Goal: Task Accomplishment & Management: Use online tool/utility

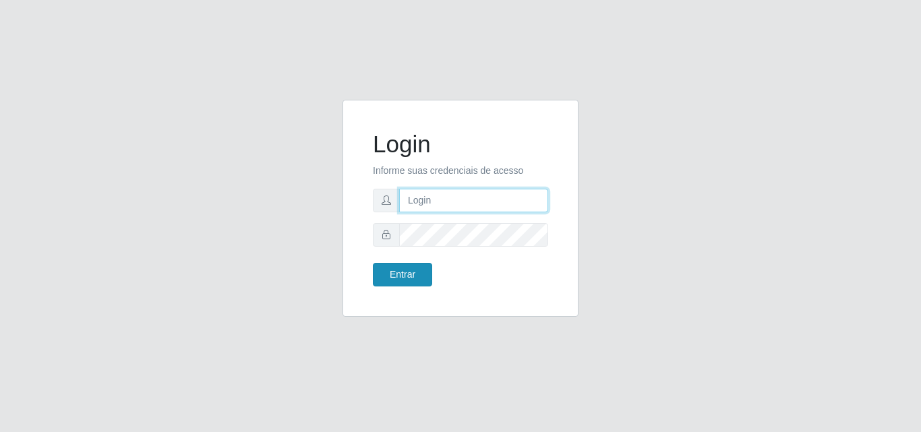
type input "analucia@cestao"
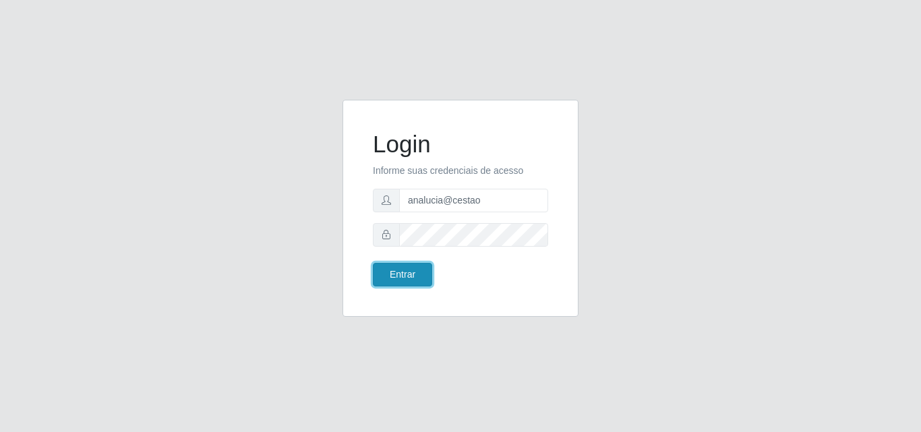
click at [419, 270] on button "Entrar" at bounding box center [402, 275] width 59 height 24
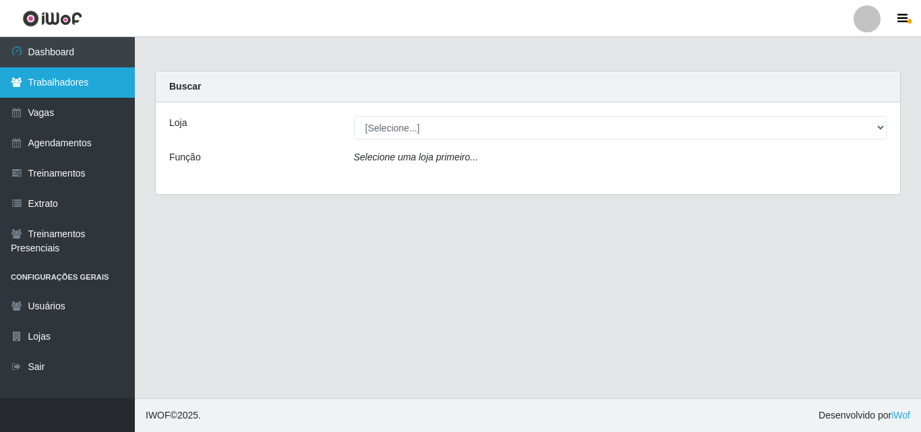
click at [106, 85] on link "Trabalhadores" at bounding box center [67, 82] width 135 height 30
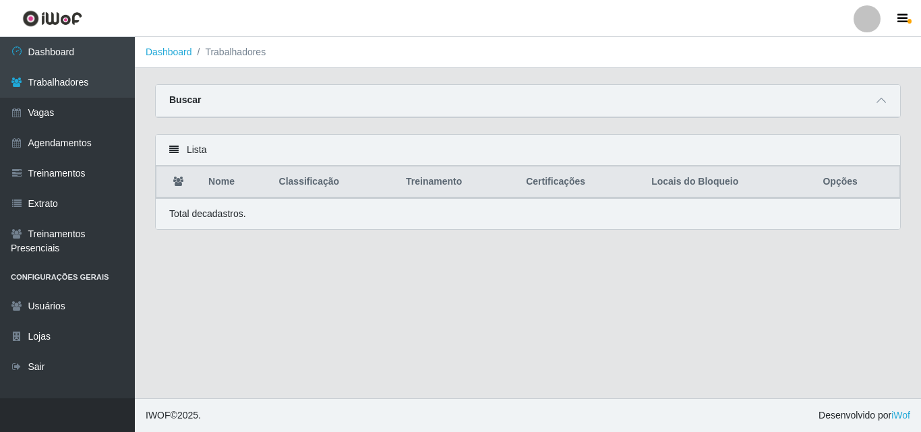
click at [681, 104] on div "Buscar" at bounding box center [528, 101] width 744 height 32
click at [889, 103] on div "Buscar" at bounding box center [528, 101] width 744 height 32
click at [884, 102] on icon at bounding box center [881, 100] width 9 height 9
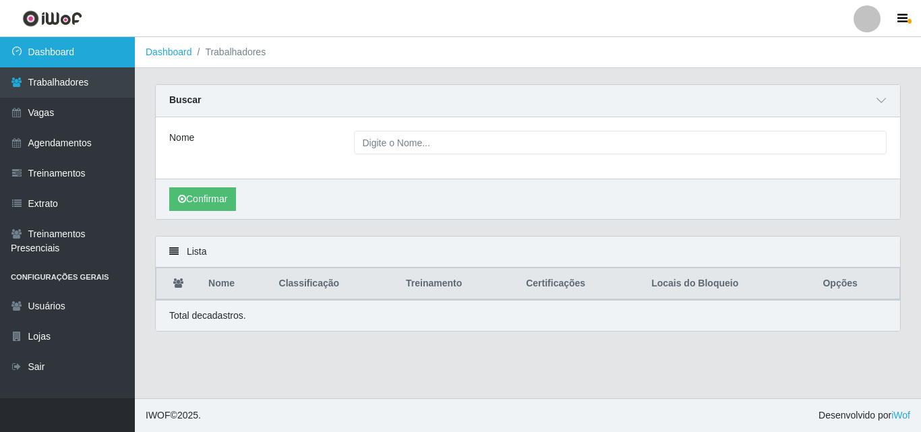
click at [57, 44] on link "Dashboard" at bounding box center [67, 52] width 135 height 30
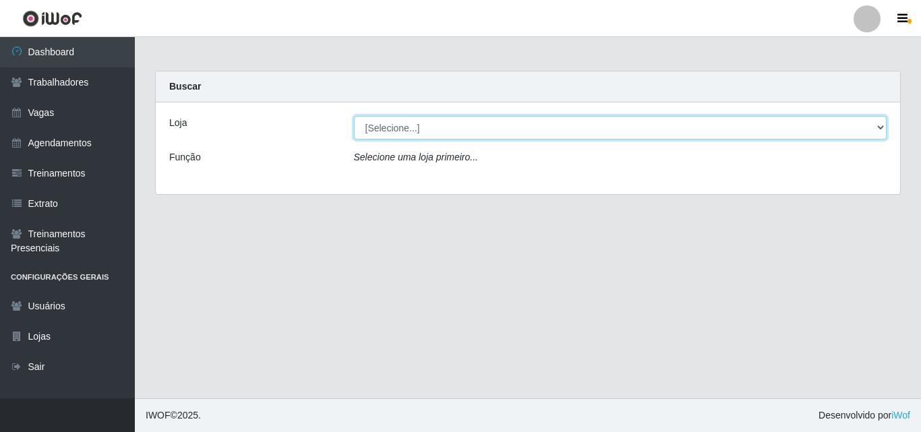
click at [390, 120] on select "[Selecione...] O Cestão - Geisel" at bounding box center [620, 128] width 533 height 24
select select "224"
click at [354, 116] on select "[Selecione...] O Cestão - Geisel" at bounding box center [620, 128] width 533 height 24
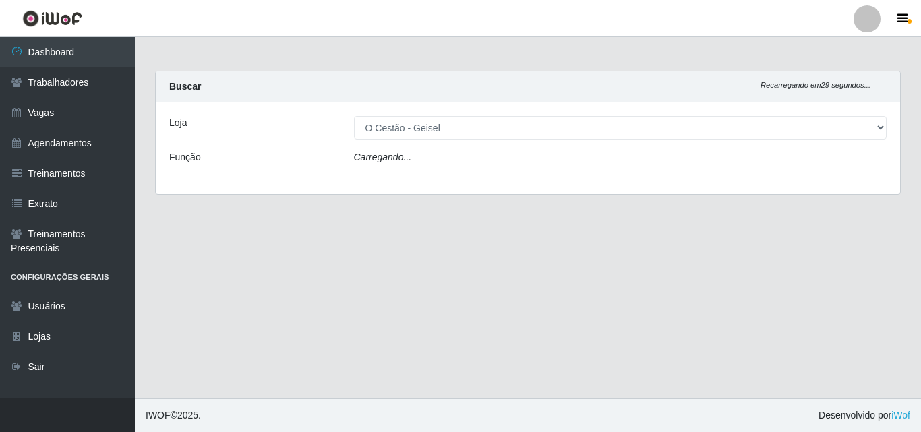
click at [403, 154] on icon "Carregando..." at bounding box center [383, 157] width 58 height 11
click at [403, 157] on icon "Carregando..." at bounding box center [383, 157] width 58 height 11
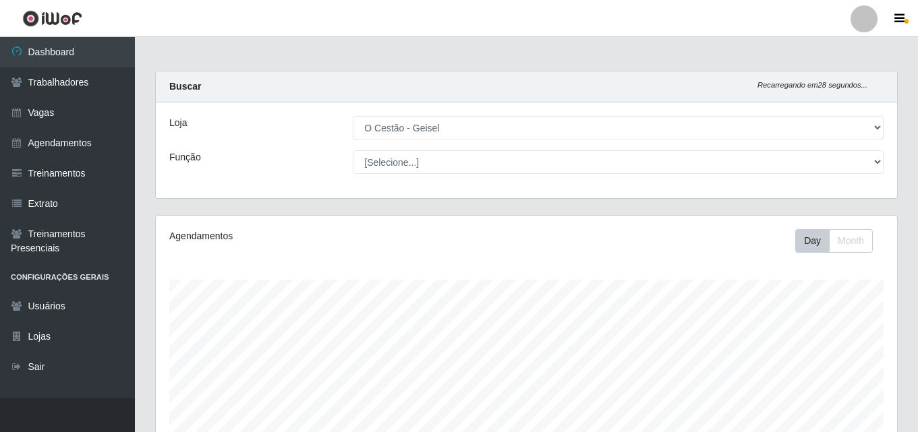
scroll to position [280, 741]
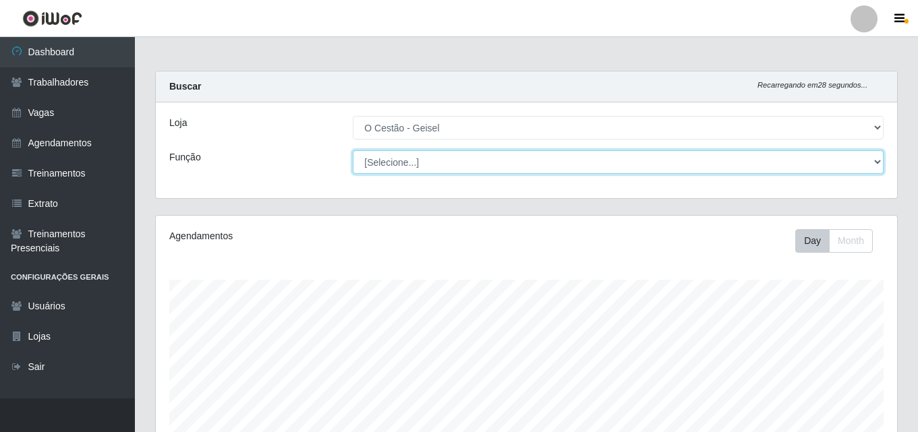
click at [403, 159] on select "[Selecione...] ASG ASG + ASG ++ Auxiliar de Estoque Auxiliar de Estoque + Auxil…" at bounding box center [618, 162] width 531 height 24
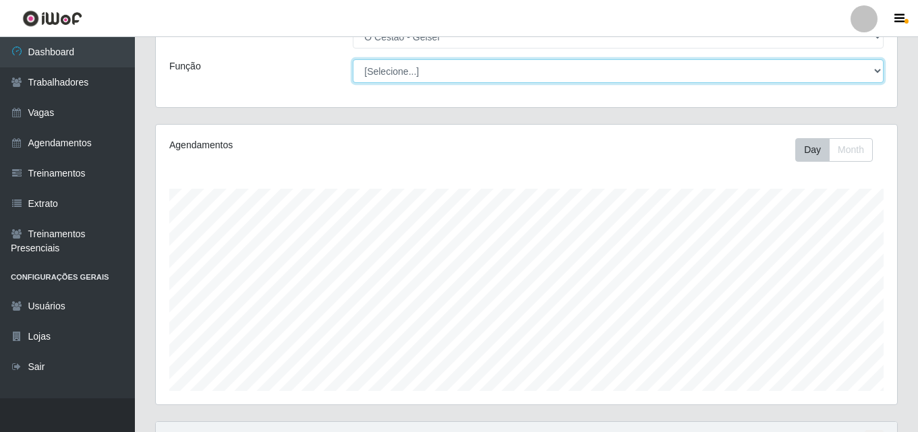
scroll to position [67, 0]
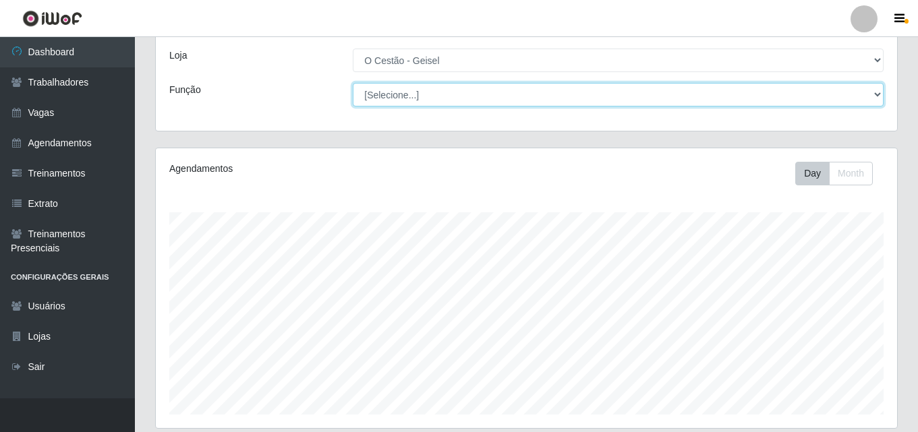
click at [413, 98] on select "[Selecione...] ASG ASG + ASG ++ Auxiliar de Estoque Auxiliar de Estoque + Auxil…" at bounding box center [618, 95] width 531 height 24
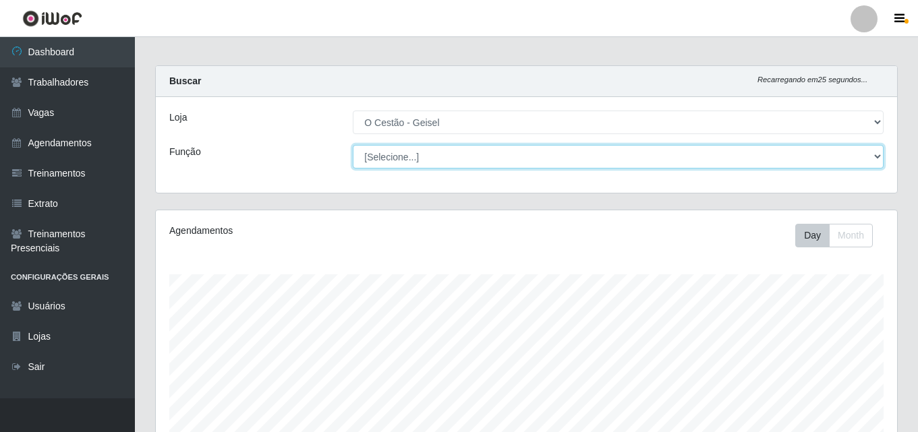
scroll to position [0, 0]
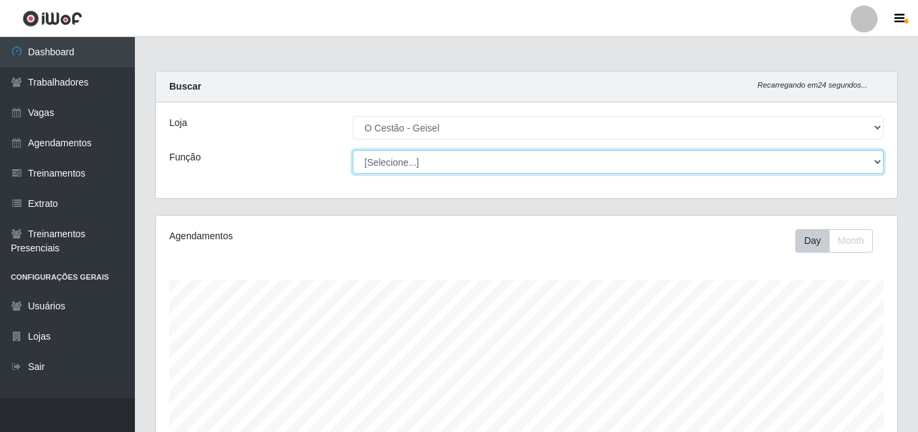
drag, startPoint x: 413, startPoint y: 98, endPoint x: 428, endPoint y: 154, distance: 58.1
click at [428, 154] on select "[Selecione...] ASG ASG + ASG ++ Auxiliar de Estoque Auxiliar de Estoque + Auxil…" at bounding box center [618, 162] width 531 height 24
select select "72"
click at [353, 150] on select "[Selecione...] ASG ASG + ASG ++ Auxiliar de Estoque Auxiliar de Estoque + Auxil…" at bounding box center [618, 162] width 531 height 24
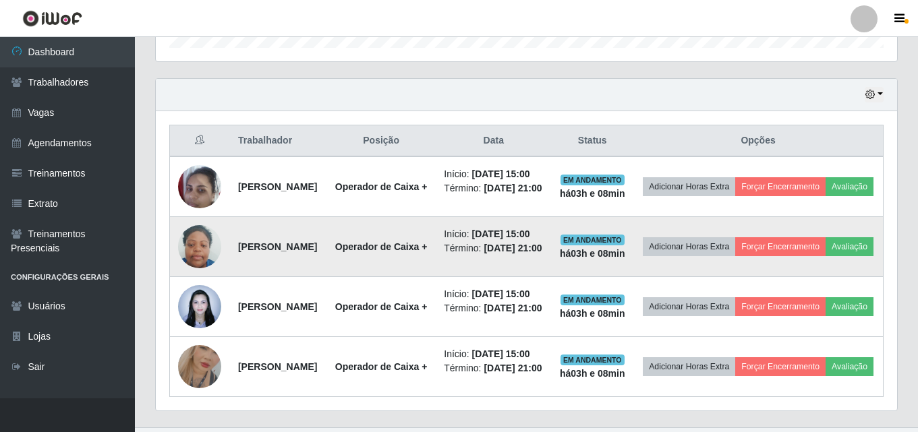
scroll to position [369, 0]
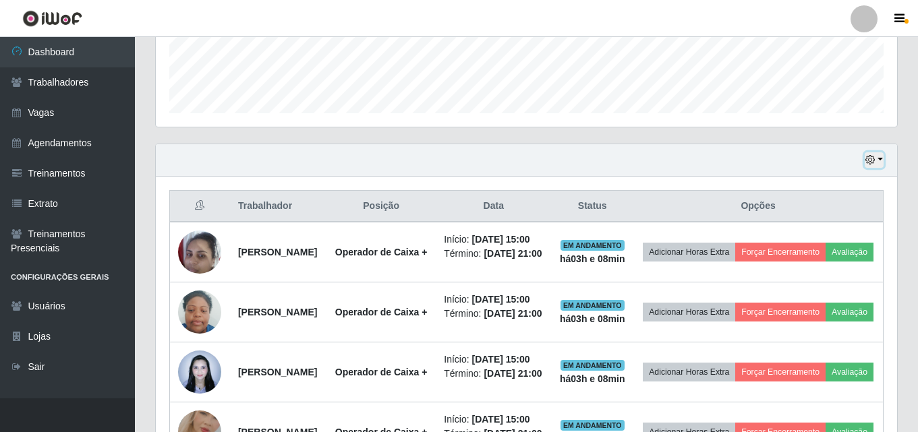
click at [873, 163] on icon "button" at bounding box center [869, 159] width 9 height 9
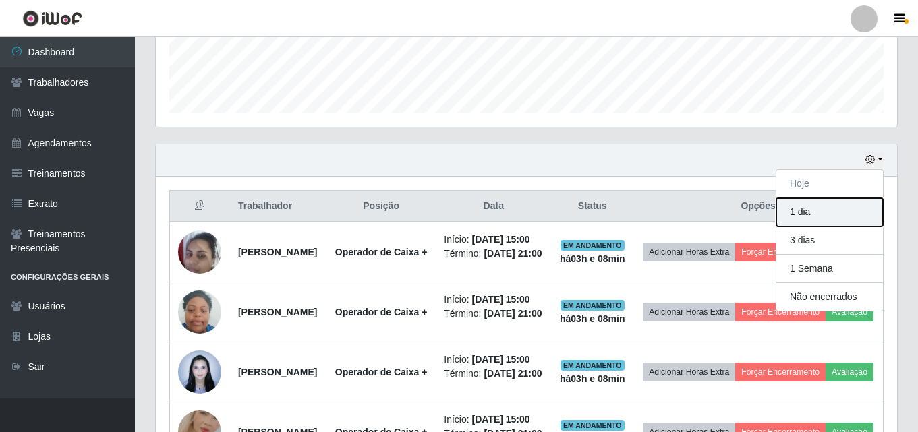
click at [821, 209] on button "1 dia" at bounding box center [829, 212] width 107 height 28
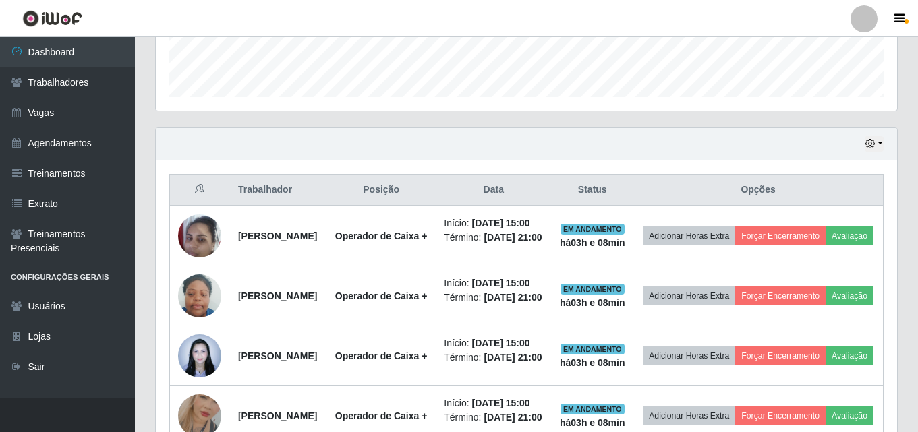
scroll to position [301, 0]
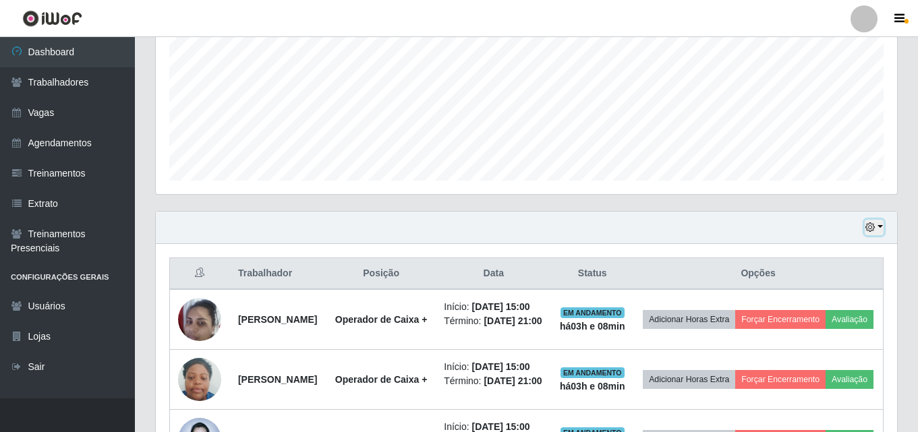
click at [869, 229] on icon "button" at bounding box center [869, 227] width 9 height 9
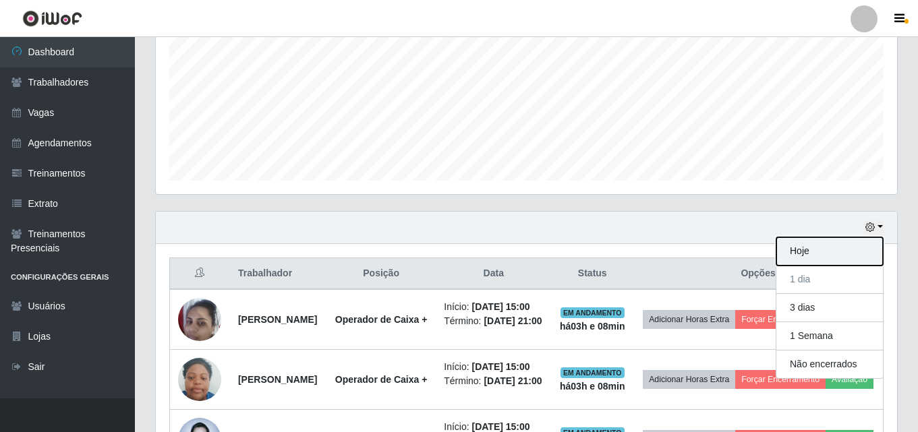
click at [819, 251] on button "Hoje" at bounding box center [829, 251] width 107 height 28
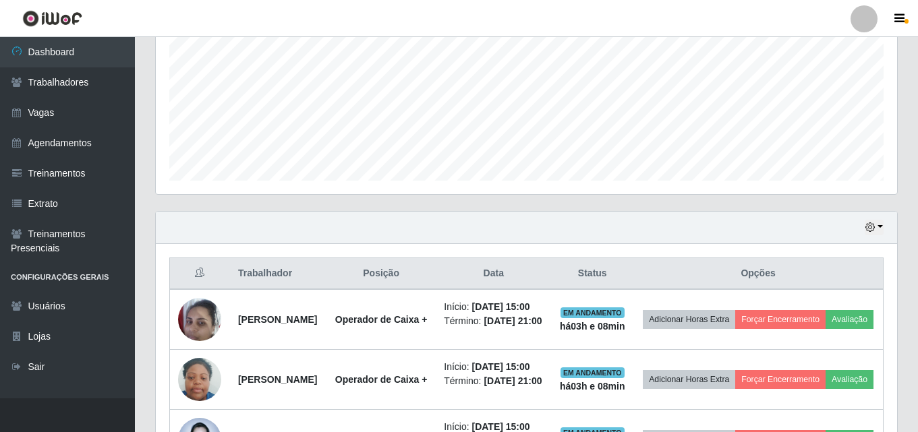
scroll to position [504, 0]
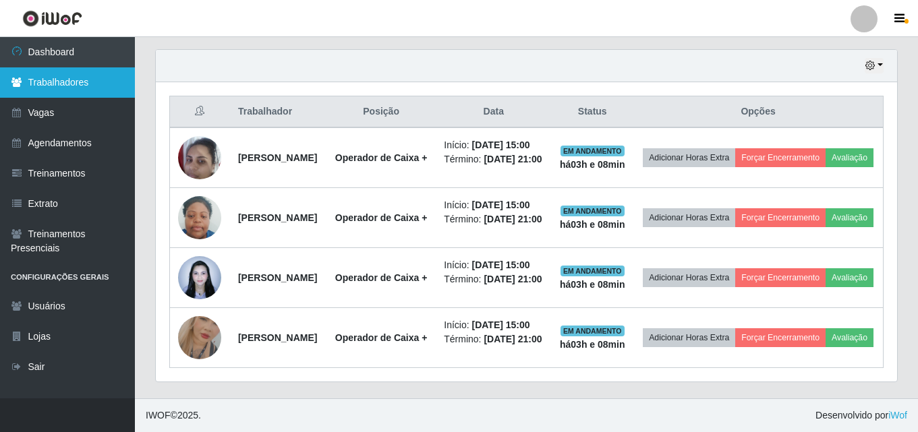
click at [80, 81] on link "Trabalhadores" at bounding box center [67, 82] width 135 height 30
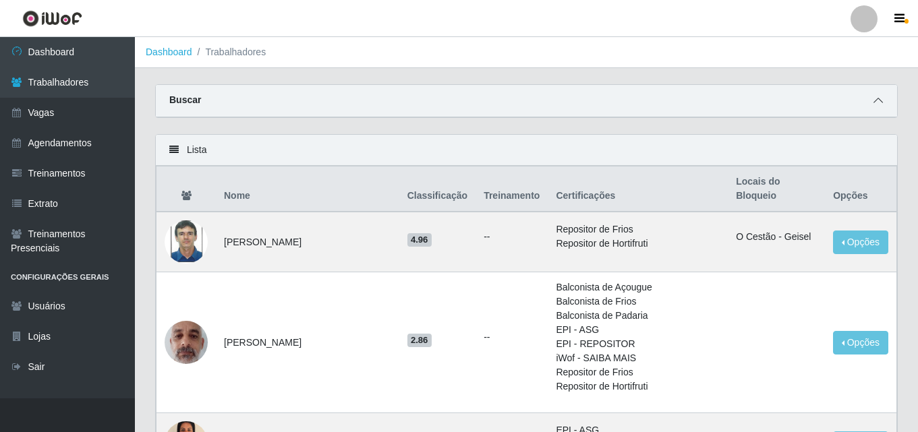
click at [875, 105] on icon at bounding box center [877, 100] width 9 height 9
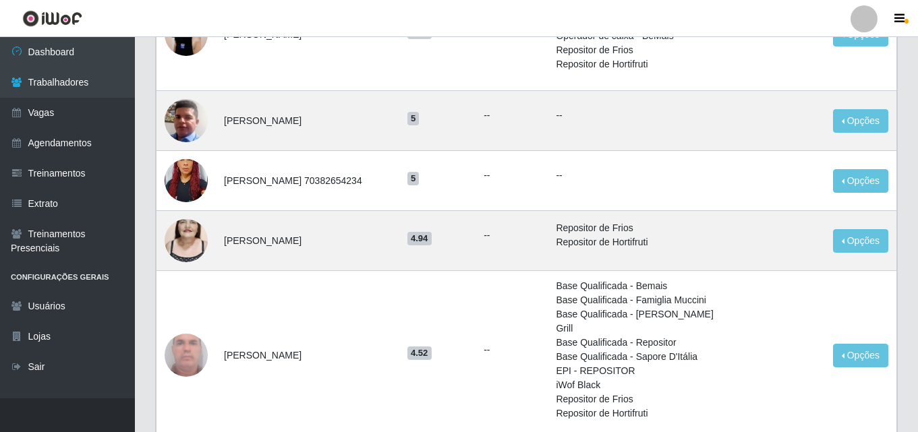
scroll to position [1146, 0]
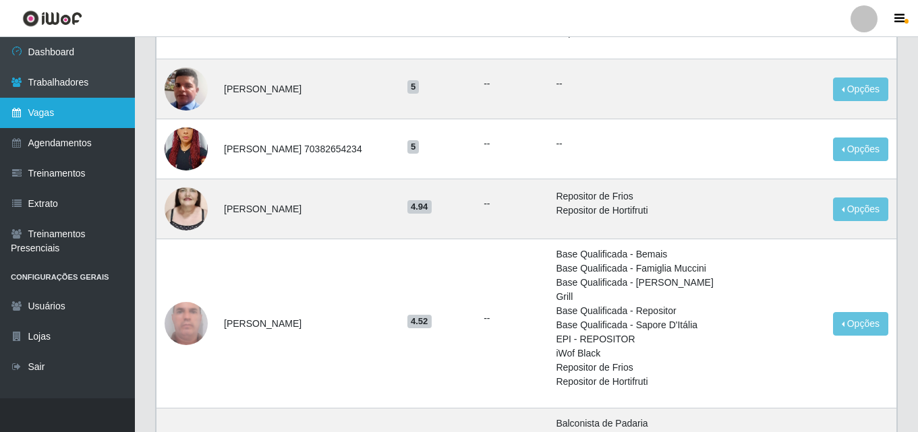
click at [51, 109] on link "Vagas" at bounding box center [67, 113] width 135 height 30
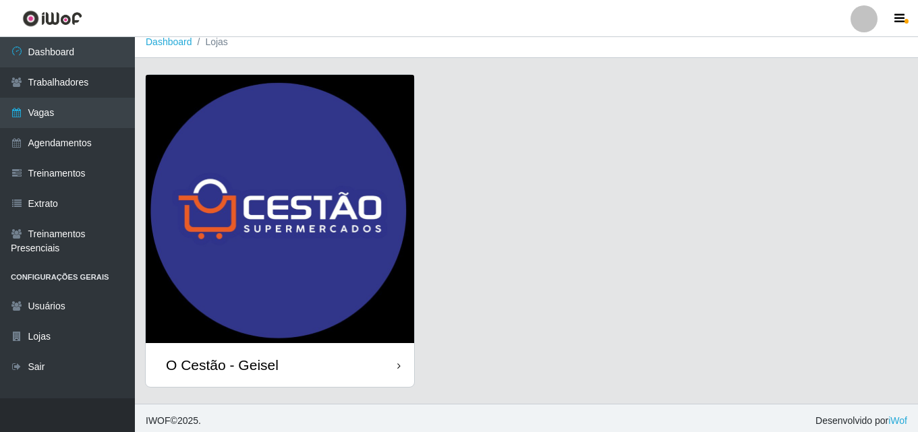
scroll to position [16, 0]
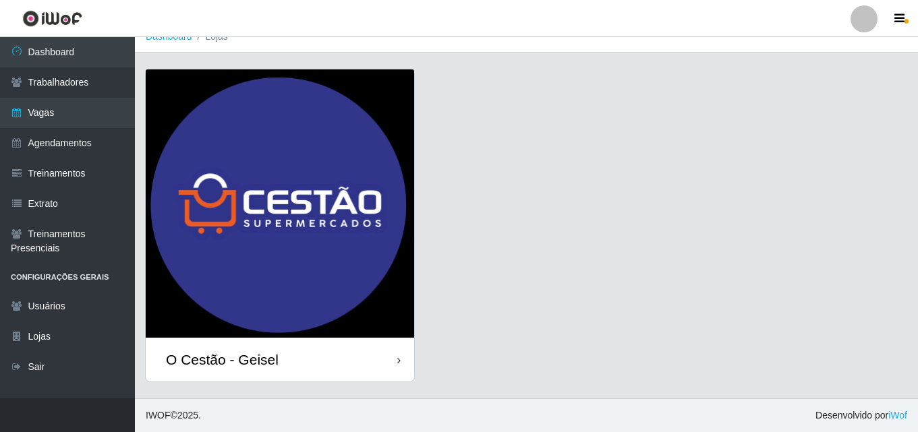
click at [395, 359] on div "O Cestão - Geisel" at bounding box center [280, 360] width 268 height 44
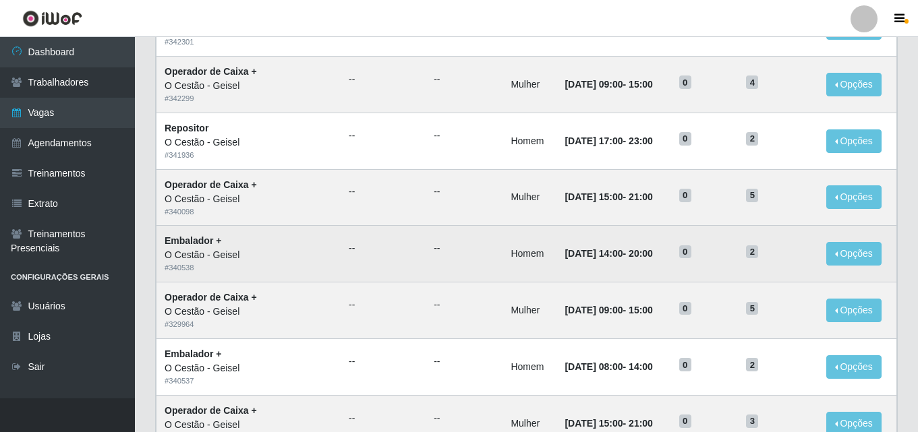
scroll to position [270, 0]
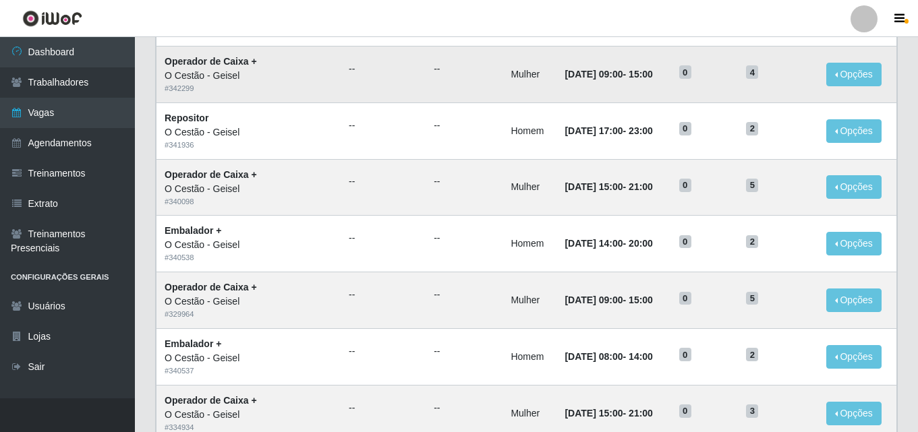
click at [746, 67] on span "4" at bounding box center [752, 71] width 12 height 13
click at [746, 73] on span "4" at bounding box center [752, 71] width 12 height 13
